Goal: Information Seeking & Learning: Learn about a topic

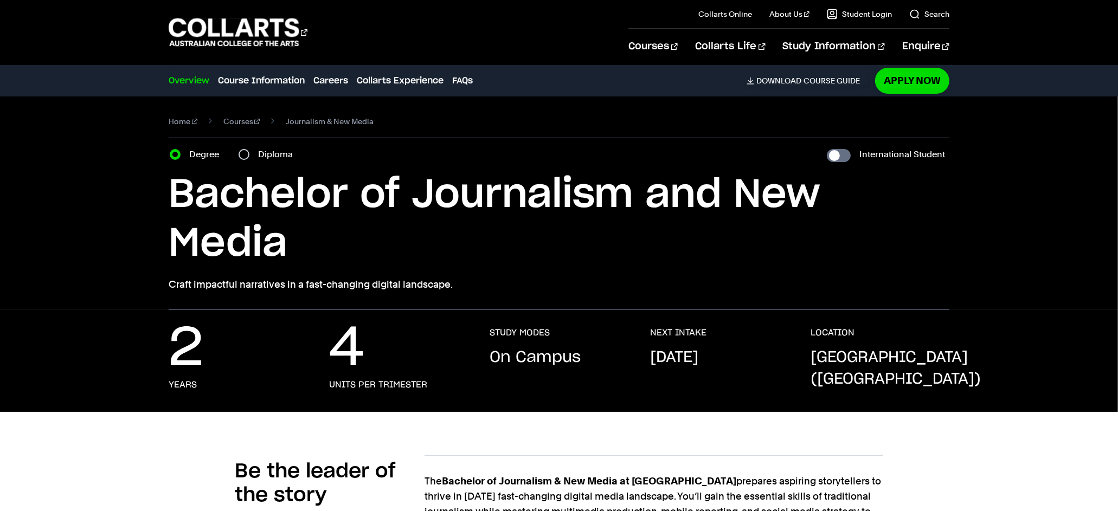
click at [704, 194] on h1 "Bachelor of Journalism and New Media" at bounding box center [559, 220] width 781 height 98
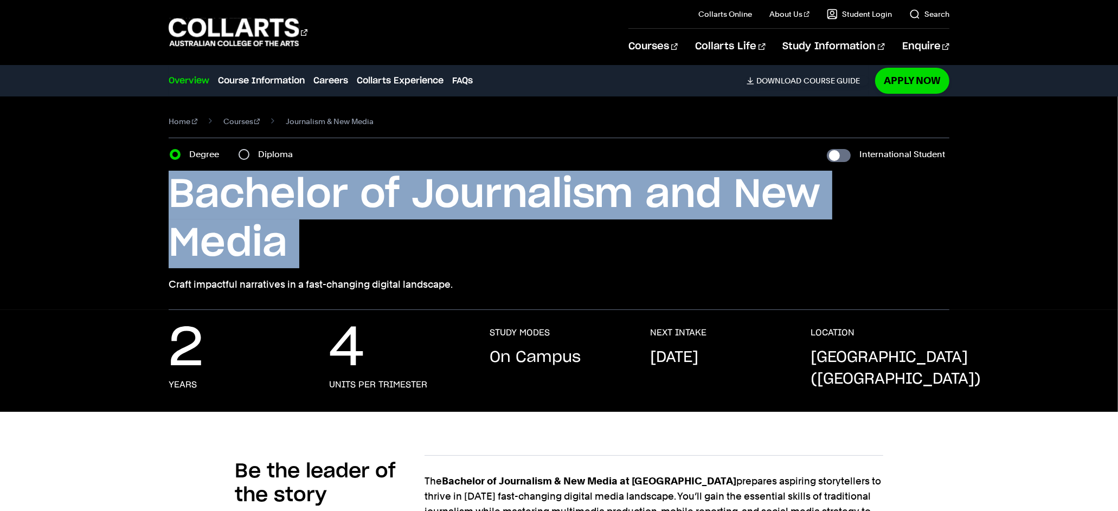
click at [719, 194] on h1 "Bachelor of Journalism and New Media" at bounding box center [559, 220] width 781 height 98
